Goal: Transaction & Acquisition: Purchase product/service

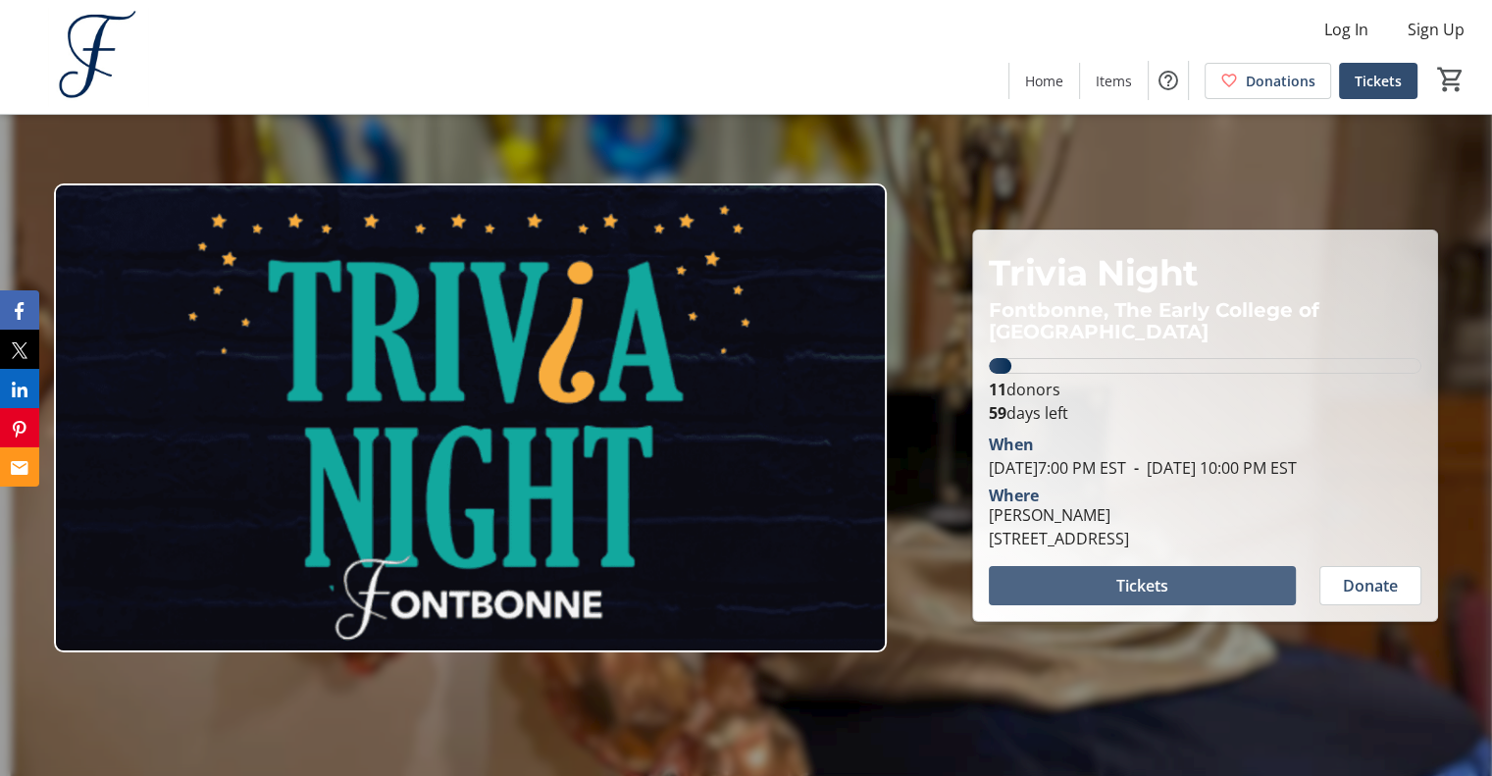
click at [1094, 584] on span at bounding box center [1142, 585] width 307 height 47
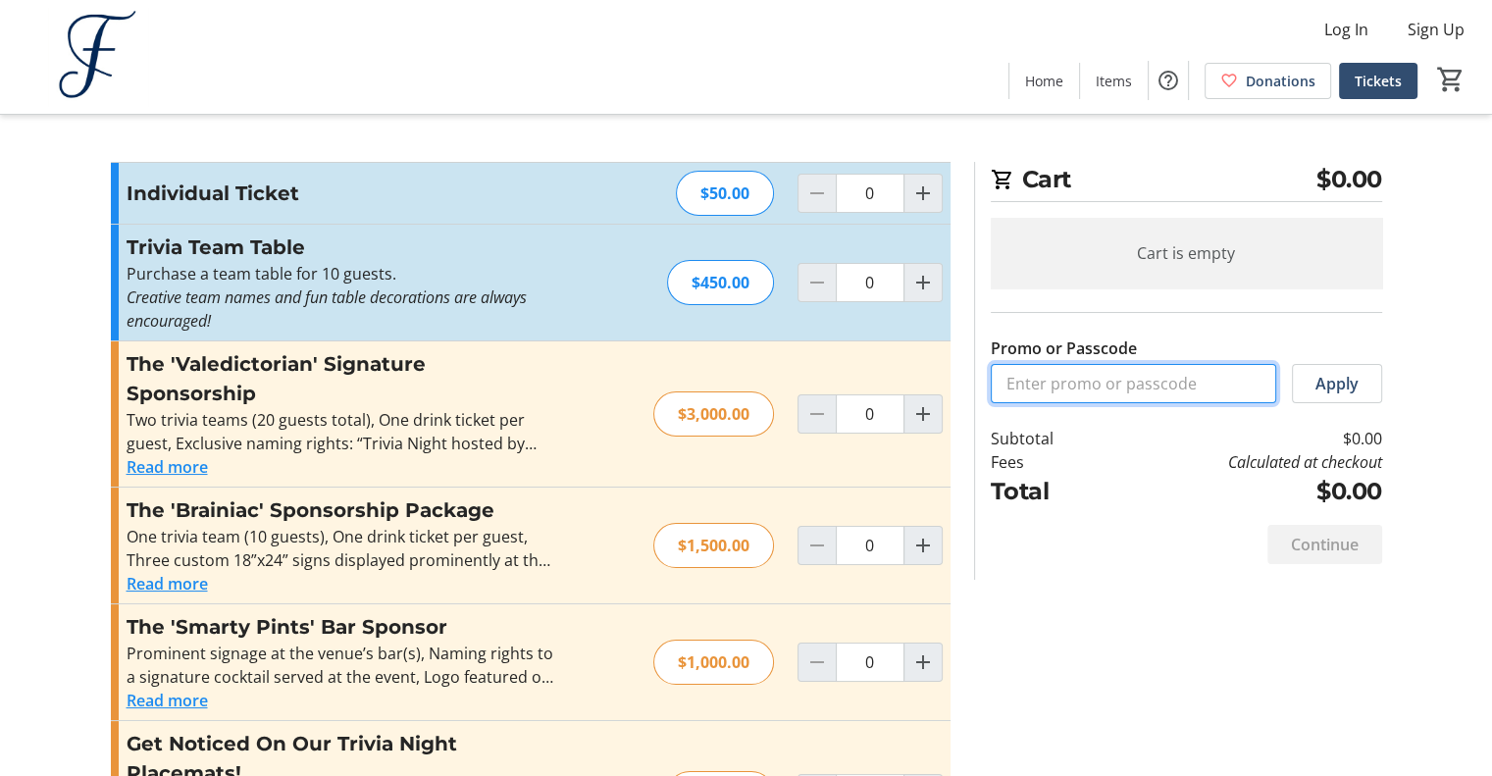
click at [1040, 376] on input "Promo or Passcode" at bounding box center [1133, 383] width 285 height 39
type input "ALCTRIVIA25"
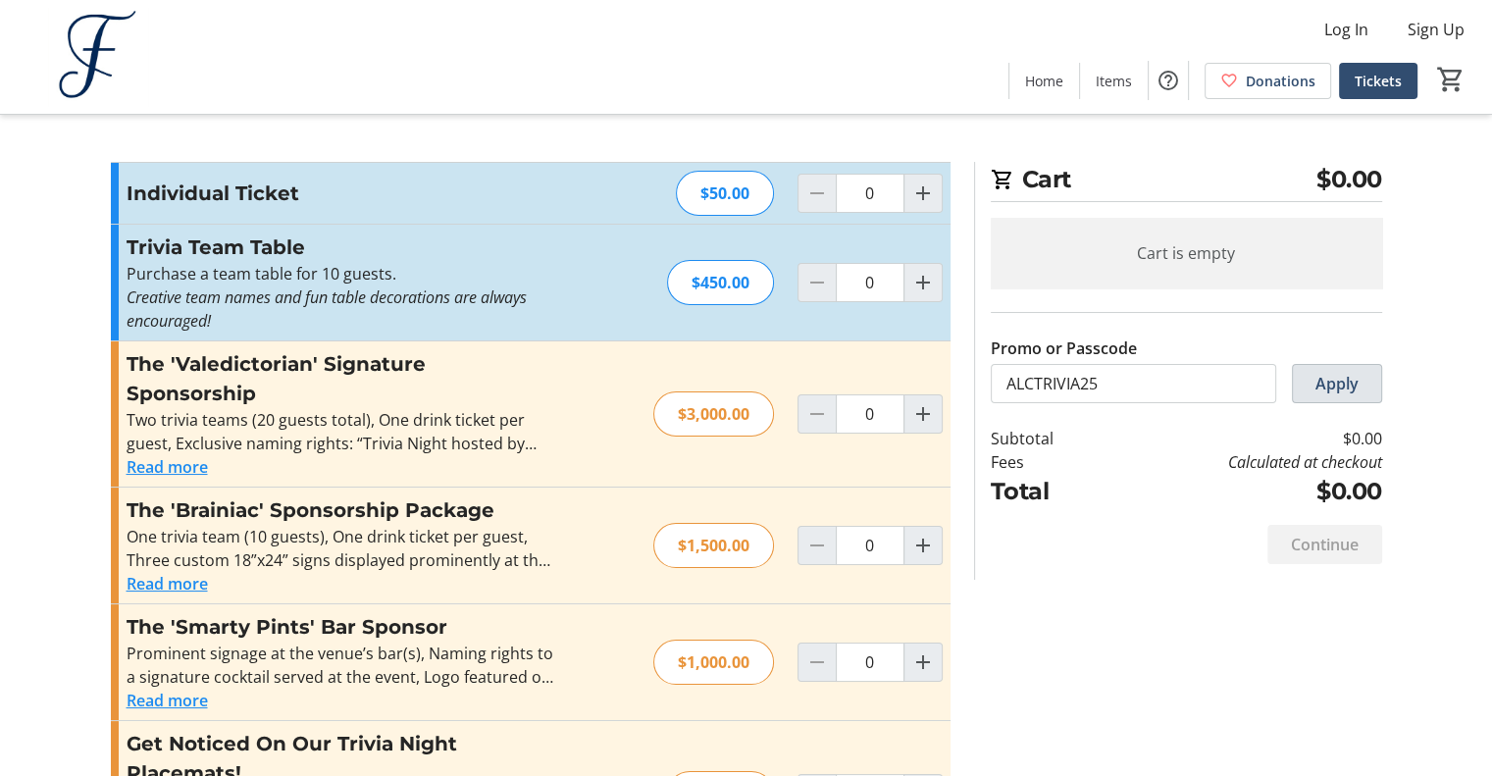
click at [1334, 394] on span "Apply" at bounding box center [1337, 384] width 43 height 24
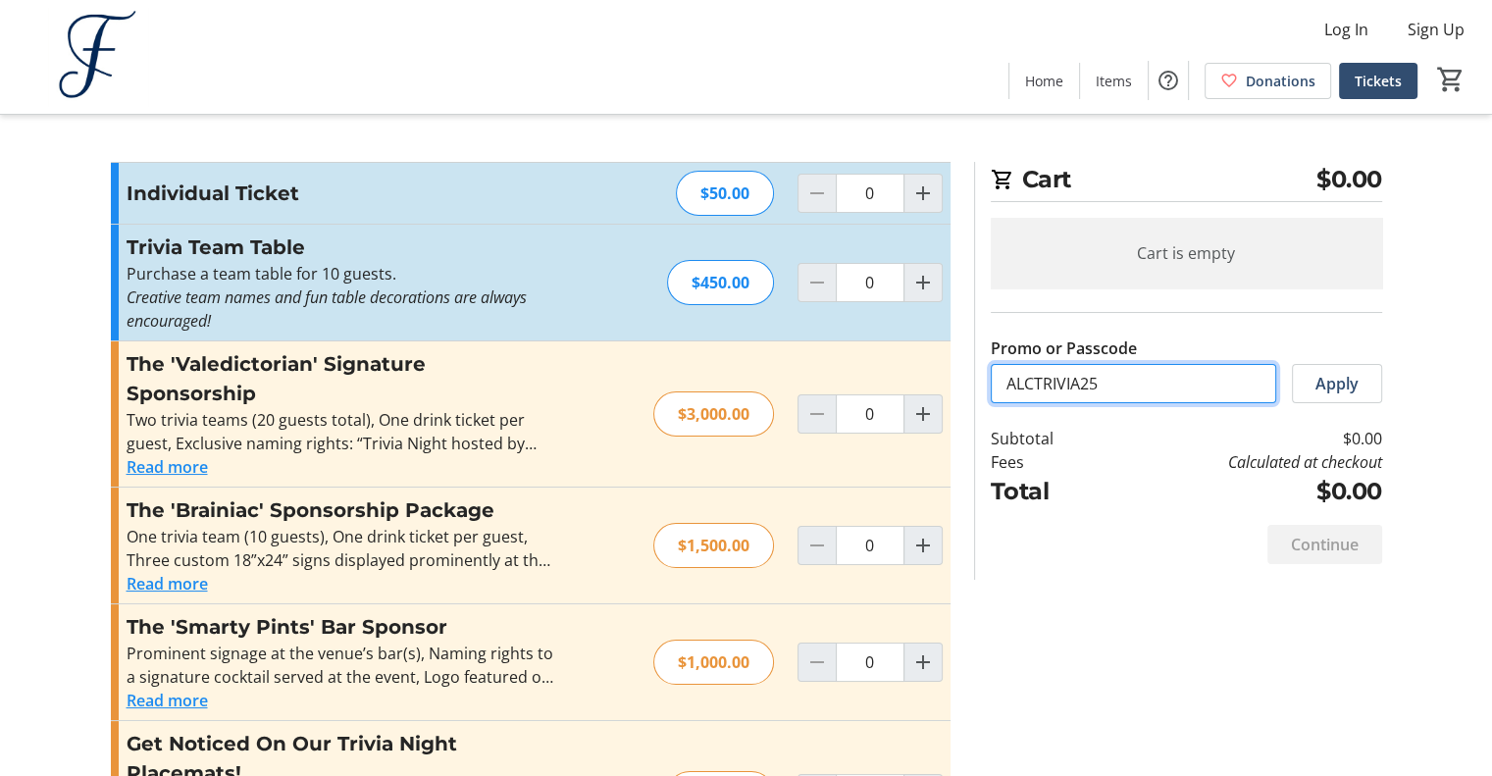
click at [1155, 391] on input "ALCTRIVIA25" at bounding box center [1133, 383] width 285 height 39
drag, startPoint x: 1155, startPoint y: 388, endPoint x: 969, endPoint y: 413, distance: 187.0
click at [969, 413] on section "Cart $0.00 Cart is empty Promo or Passcode ALCTRIVIA25 Apply Subtotal $0.00 Fee…" at bounding box center [1178, 371] width 432 height 418
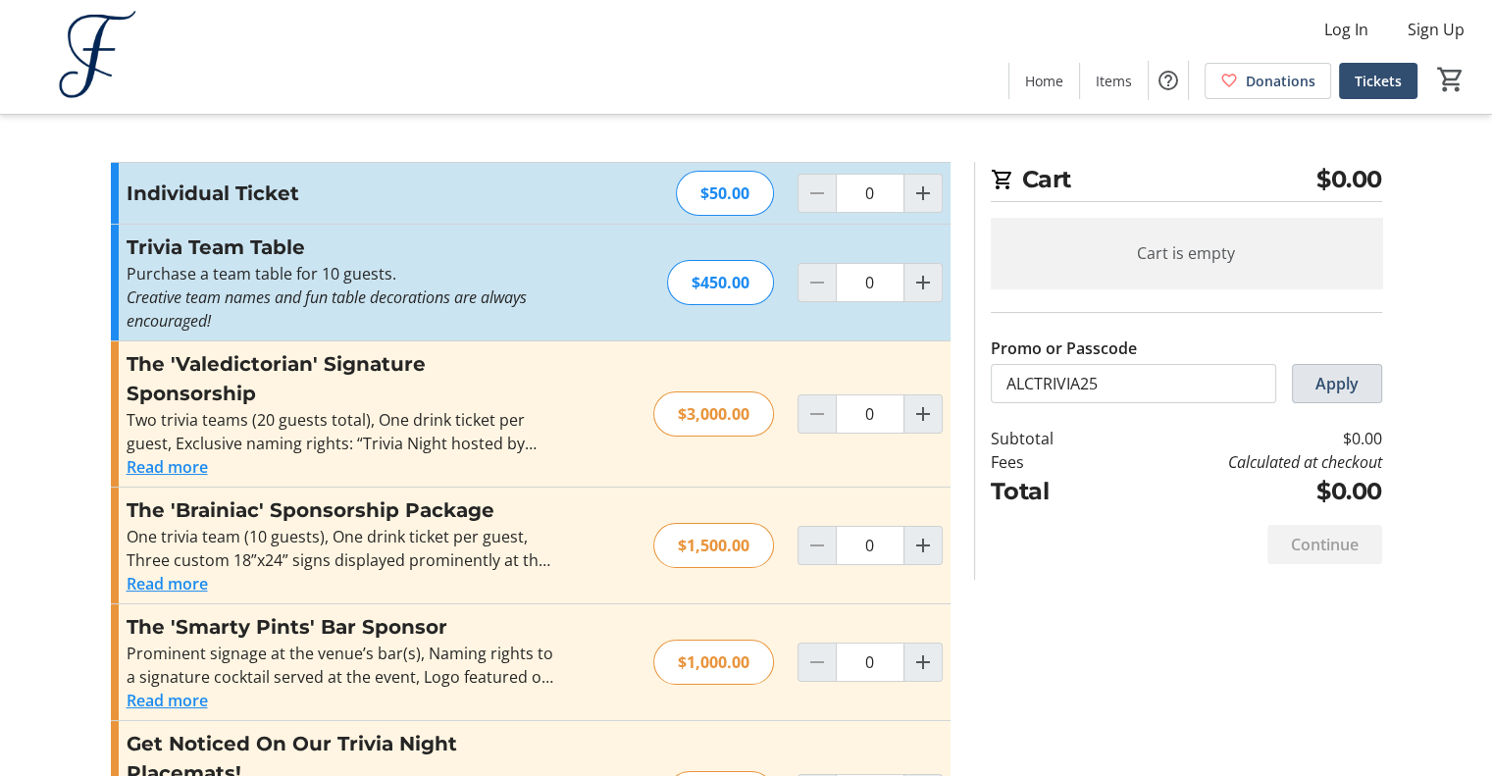
click at [1342, 382] on span "Apply" at bounding box center [1337, 384] width 43 height 24
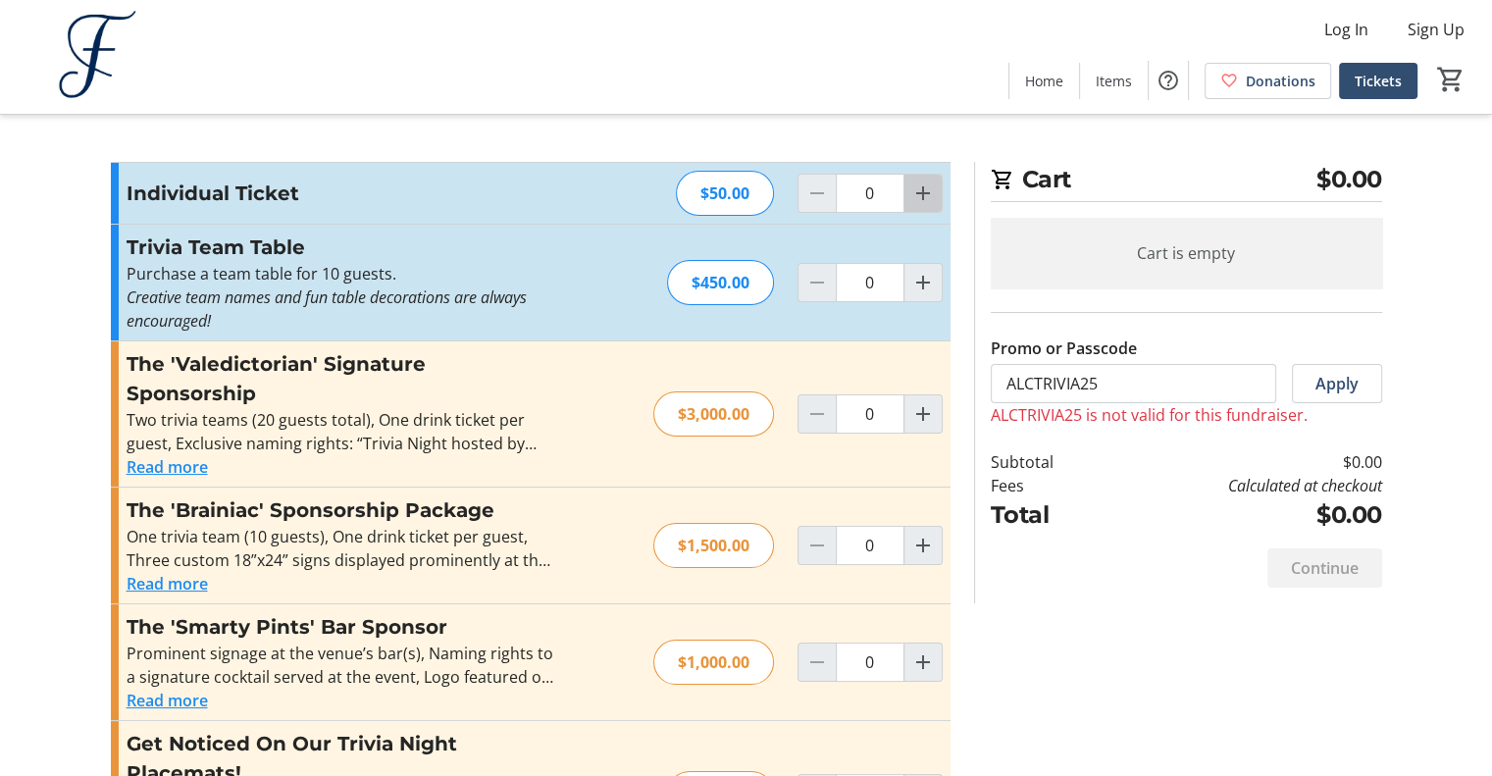
click at [926, 193] on mat-icon "Increment by one" at bounding box center [923, 193] width 24 height 24
type input "1"
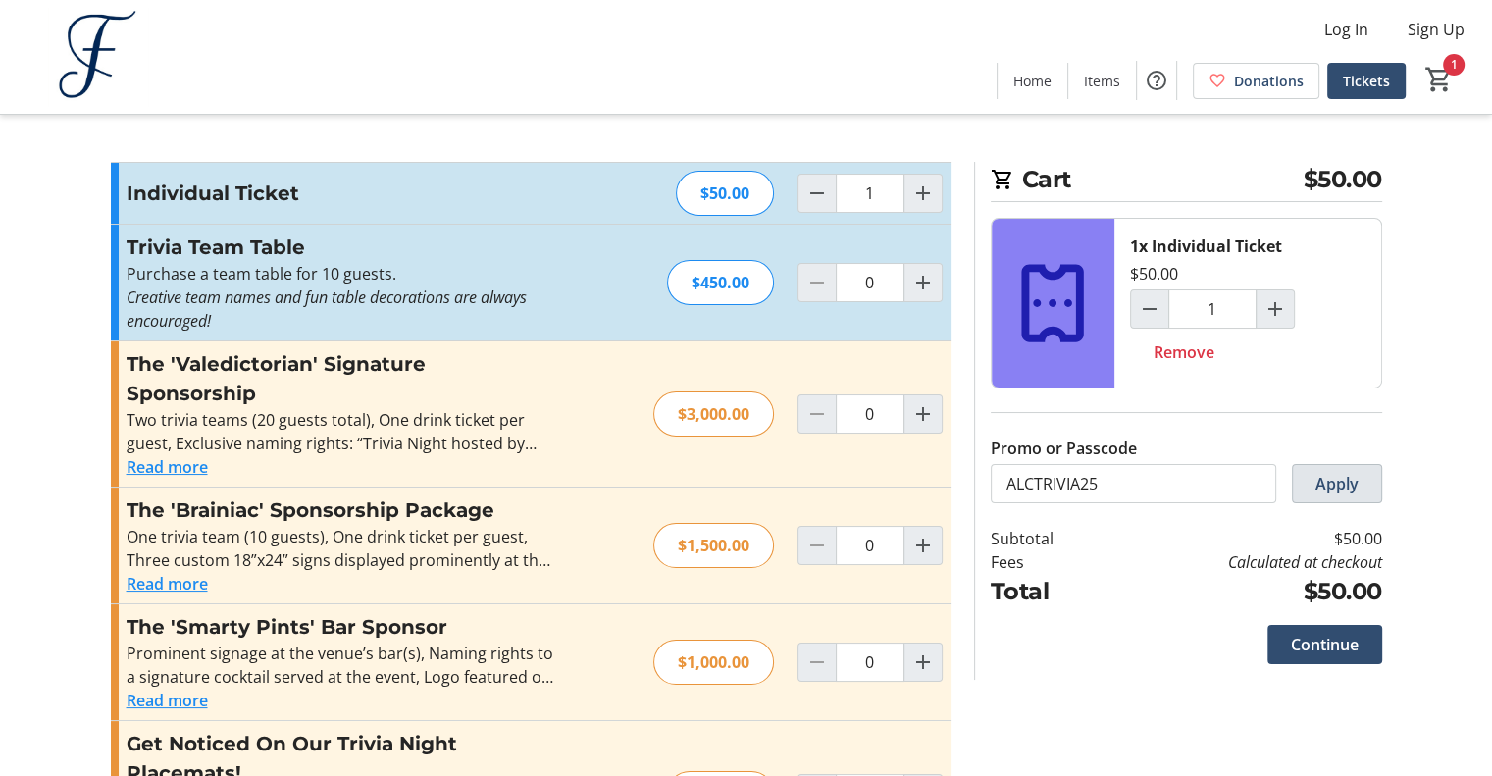
click at [1328, 482] on span "Apply" at bounding box center [1337, 484] width 43 height 24
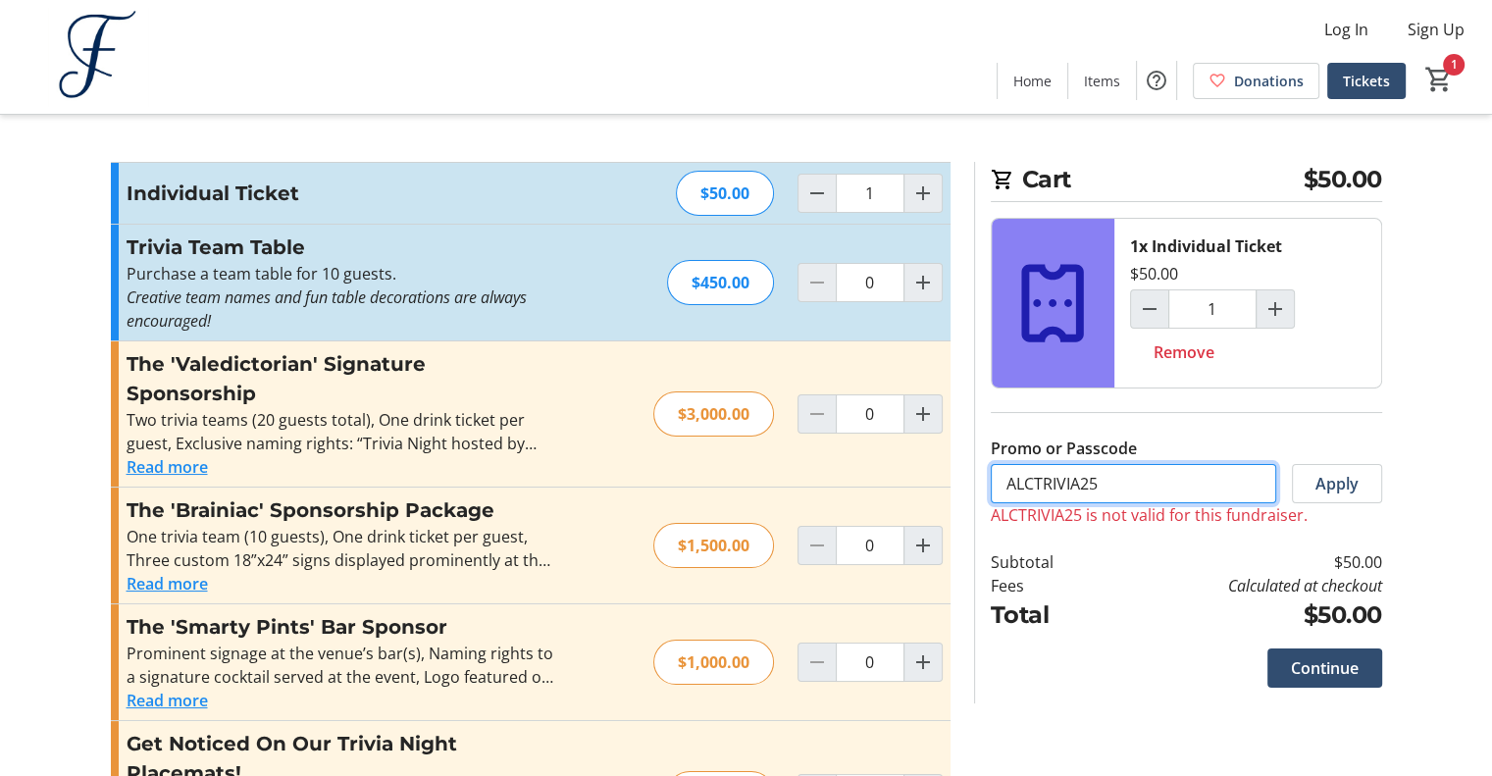
click at [1007, 483] on input "ALCTRIVIA25" at bounding box center [1133, 483] width 285 height 39
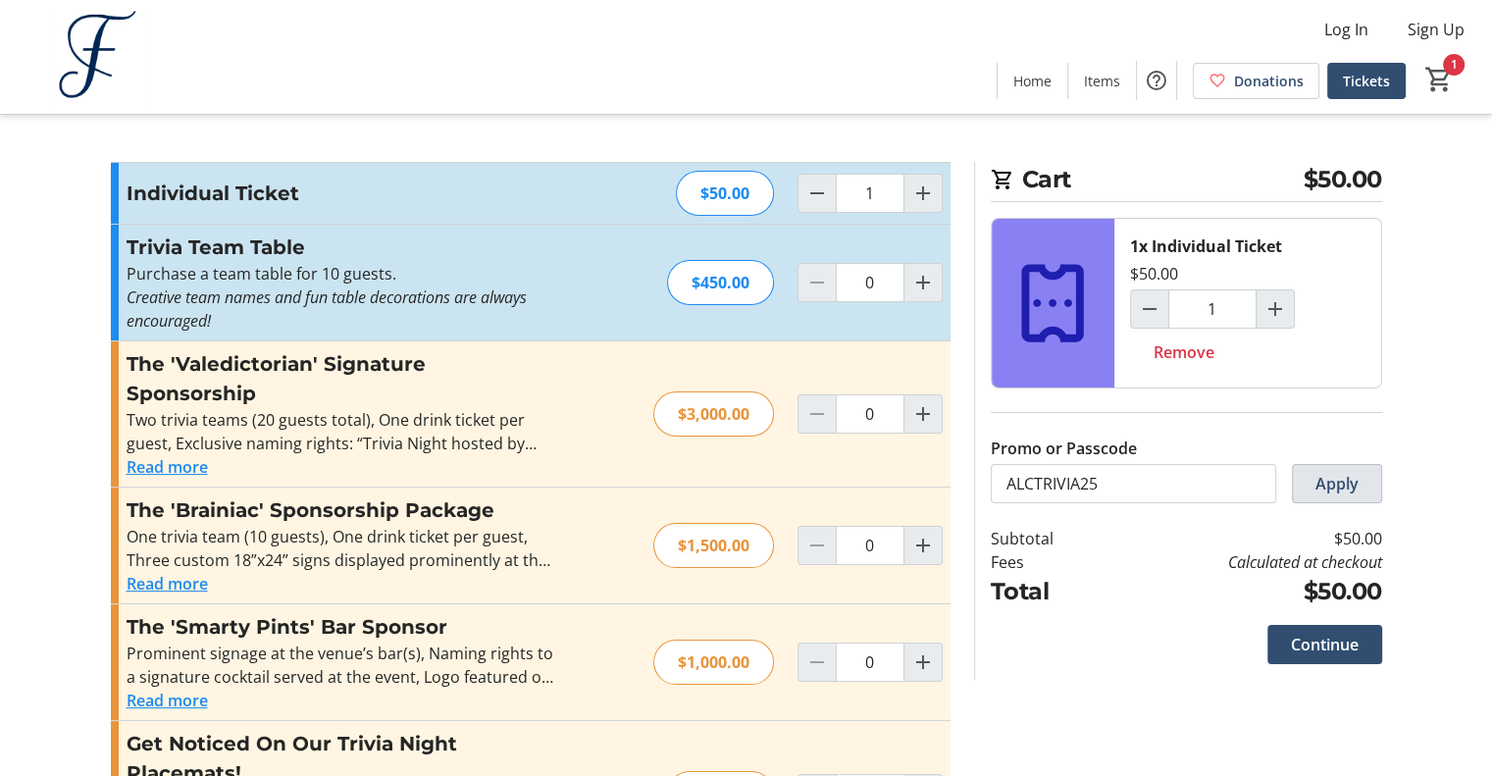
click at [1361, 485] on span at bounding box center [1337, 483] width 88 height 47
